Goal: Find specific page/section: Find specific page/section

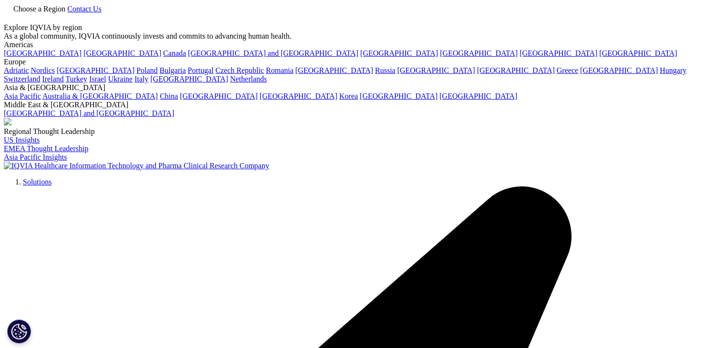
click at [65, 13] on span "Choose a Region" at bounding box center [39, 9] width 52 height 8
click at [379, 4] on div "Choose a Region Contact Us" at bounding box center [363, 14] width 718 height 20
click at [418, 23] on div "Choose a Region Contact Us" at bounding box center [363, 14] width 718 height 20
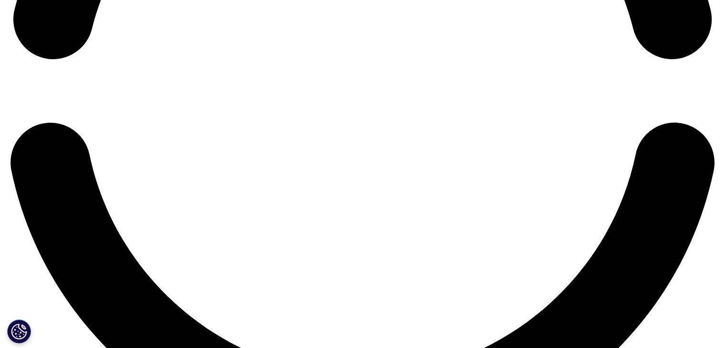
scroll to position [2184, 0]
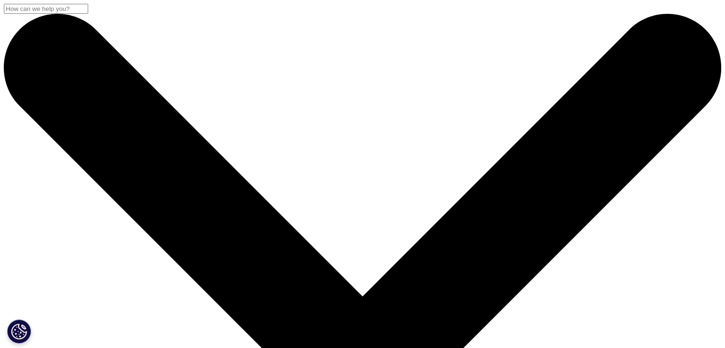
drag, startPoint x: 729, startPoint y: 57, endPoint x: 730, endPoint y: -4, distance: 61.1
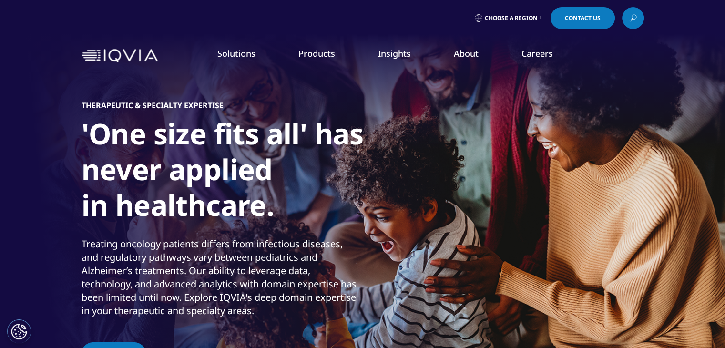
click at [574, 157] on link "Cardiovascular" at bounding box center [633, 157] width 171 height 10
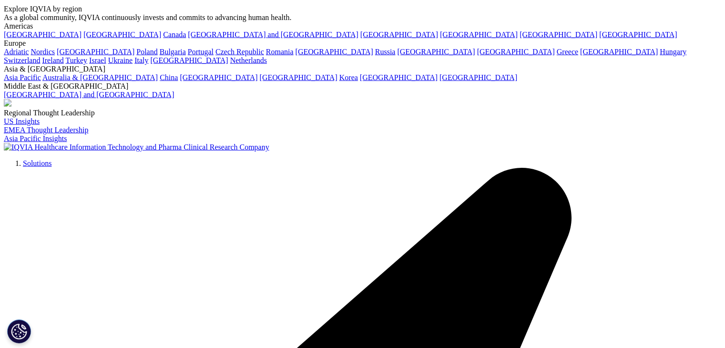
scroll to position [2252, 0]
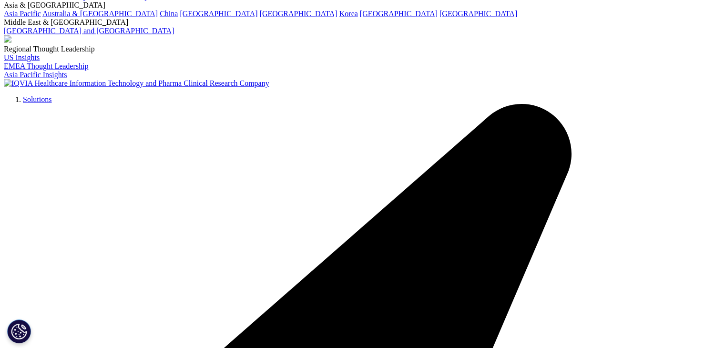
drag, startPoint x: 732, startPoint y: 19, endPoint x: 731, endPoint y: 344, distance: 325.3
